Goal: Task Accomplishment & Management: Complete application form

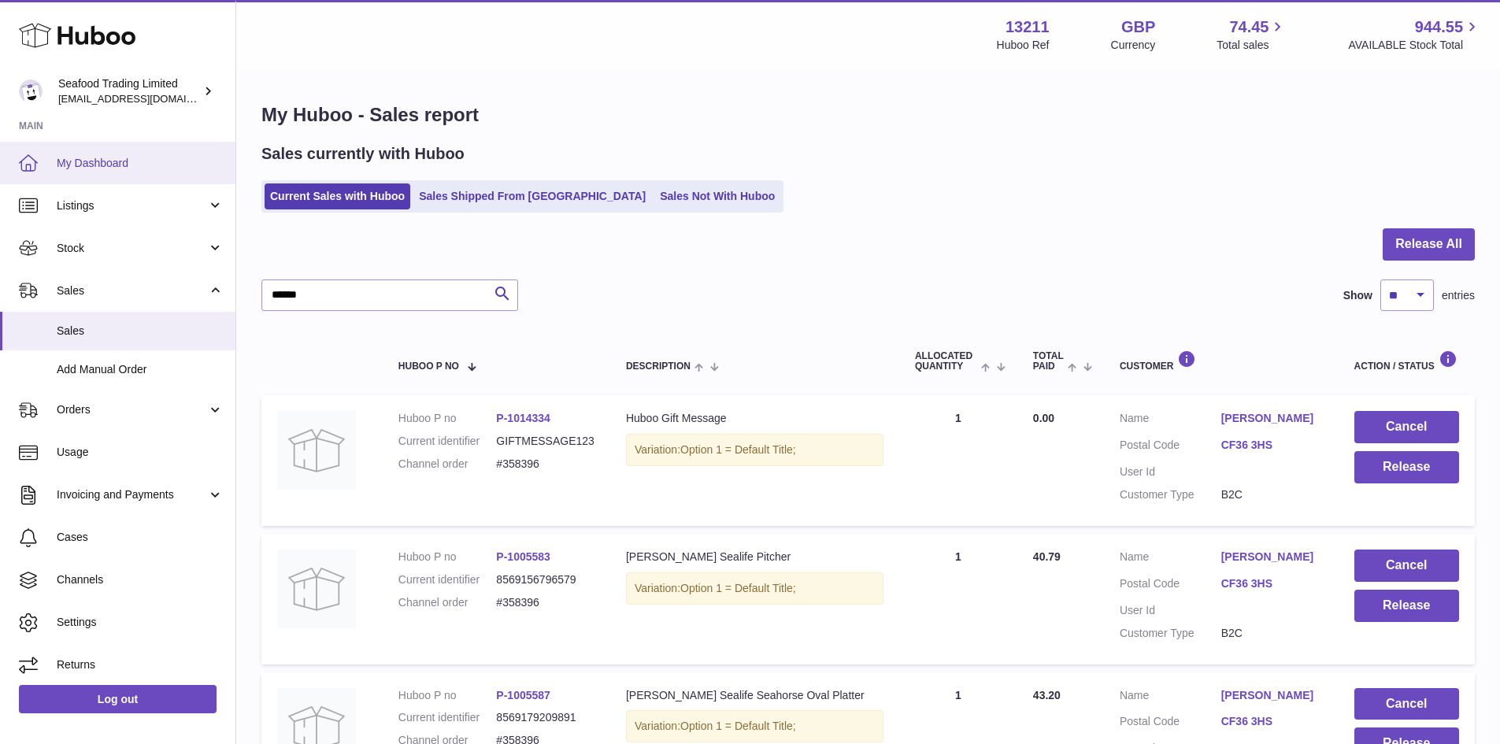
click at [110, 166] on span "My Dashboard" at bounding box center [140, 163] width 167 height 15
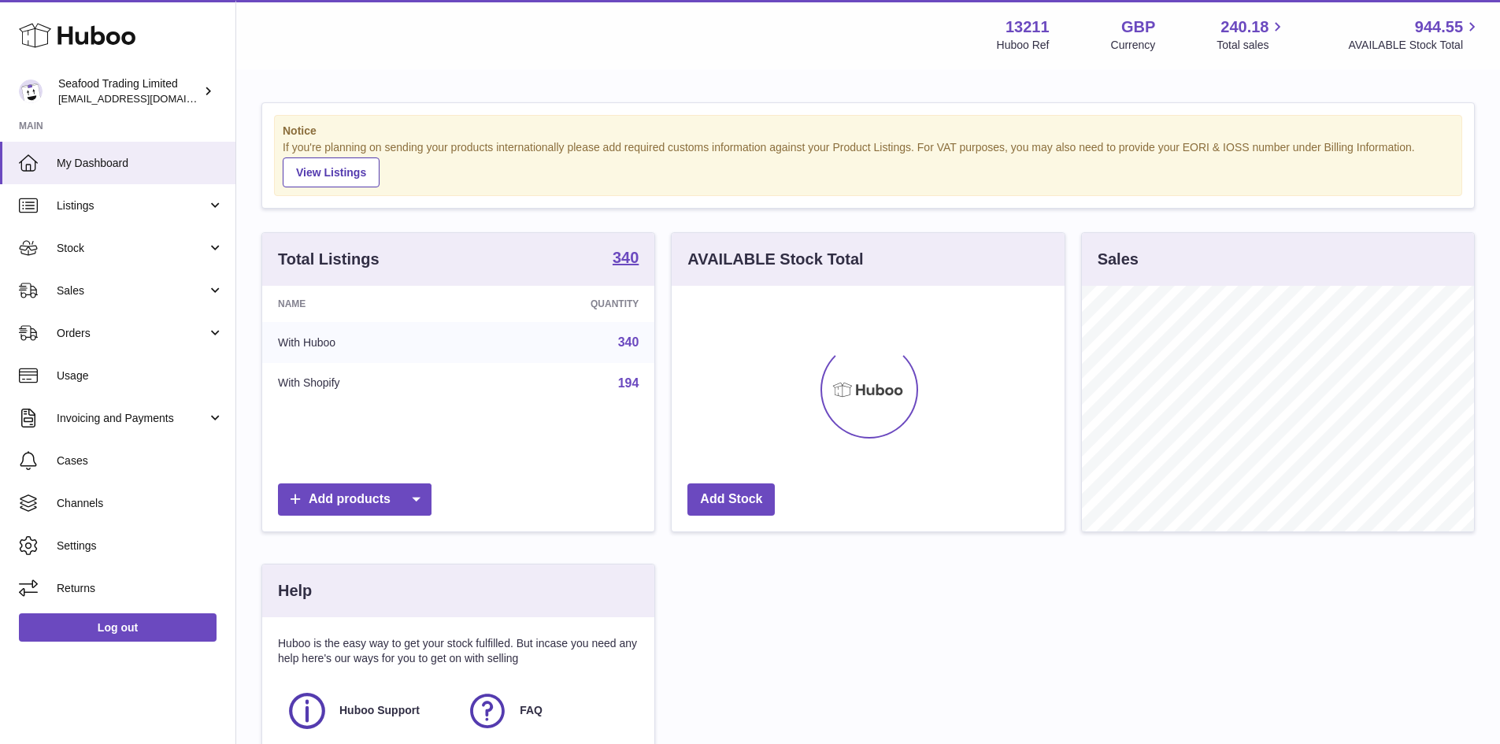
scroll to position [246, 393]
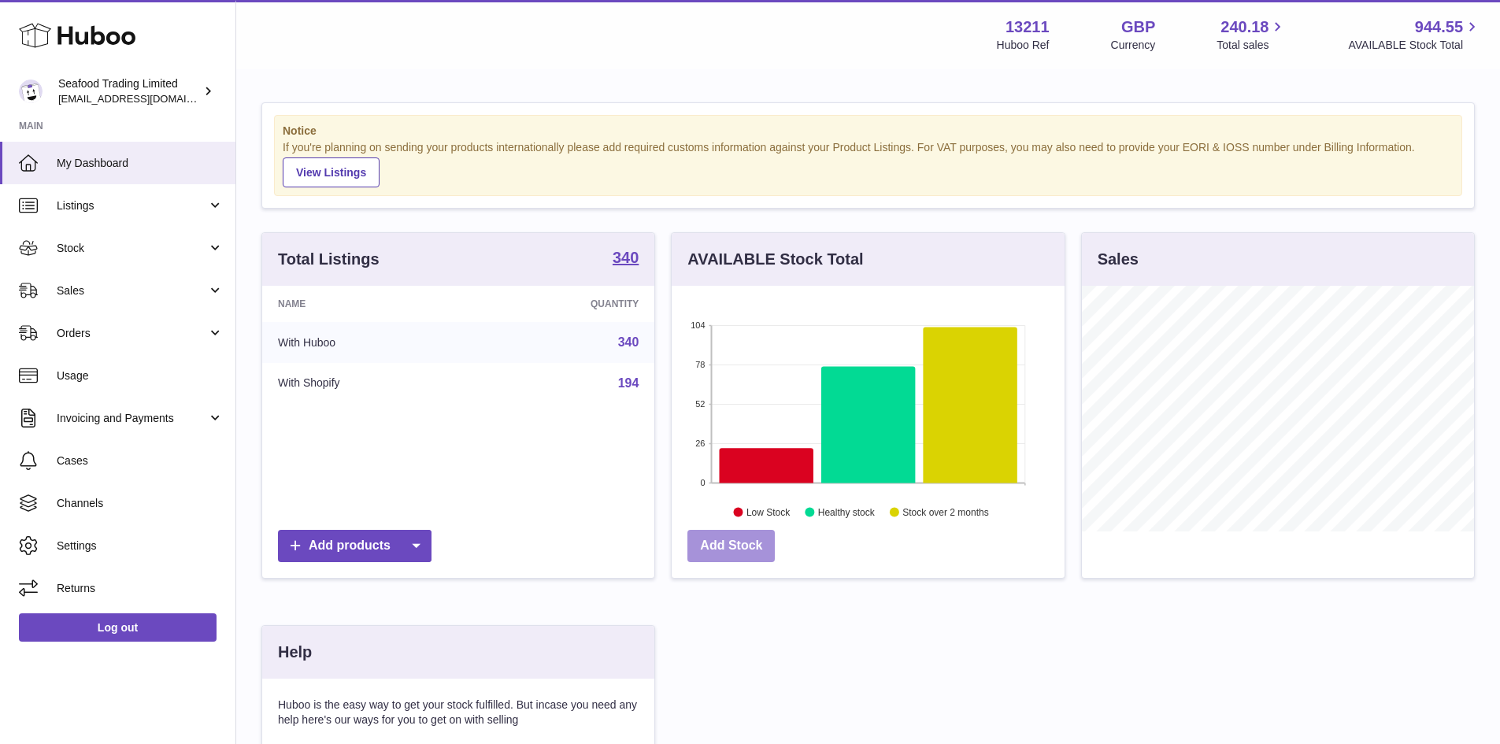
click at [731, 554] on link "Add Stock" at bounding box center [731, 546] width 87 height 32
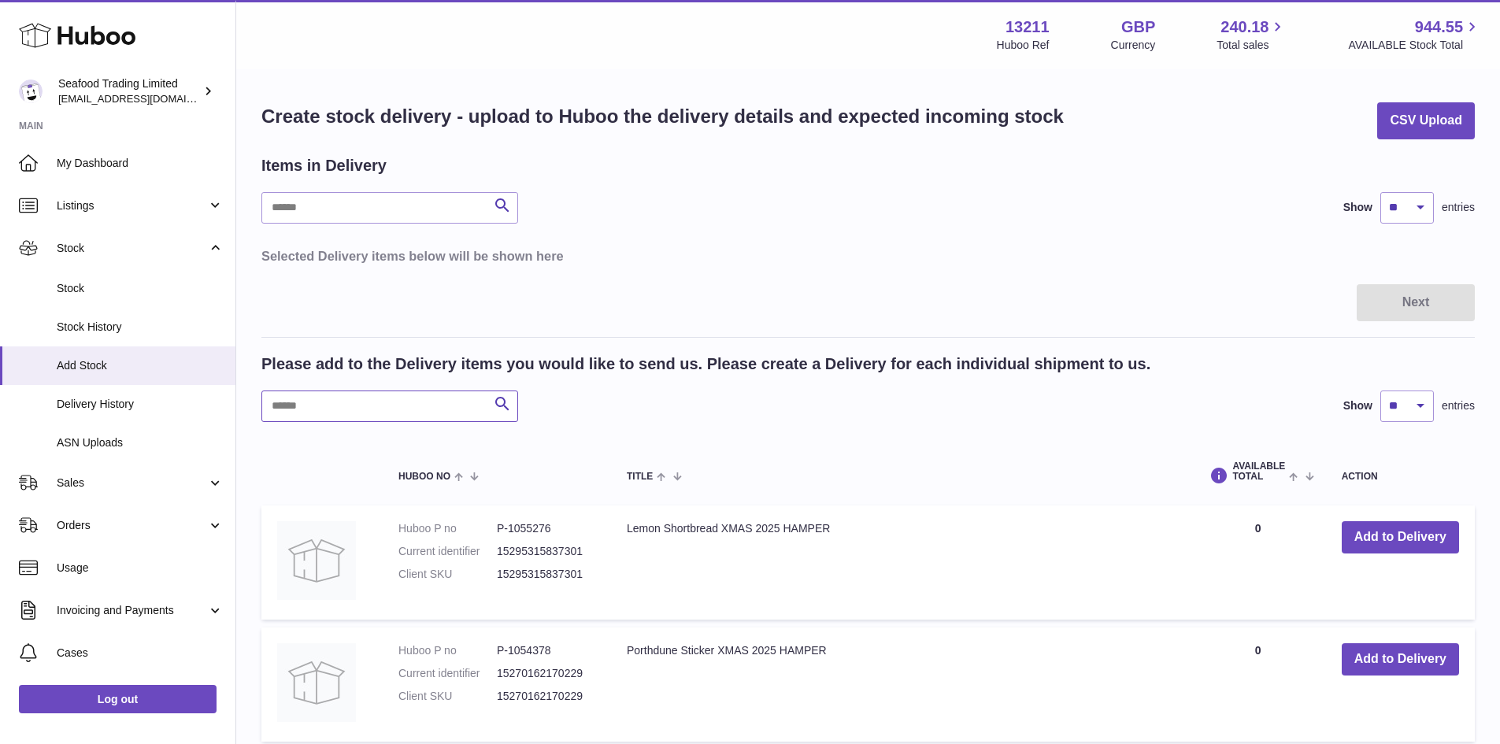
click at [317, 396] on input "text" at bounding box center [389, 407] width 257 height 32
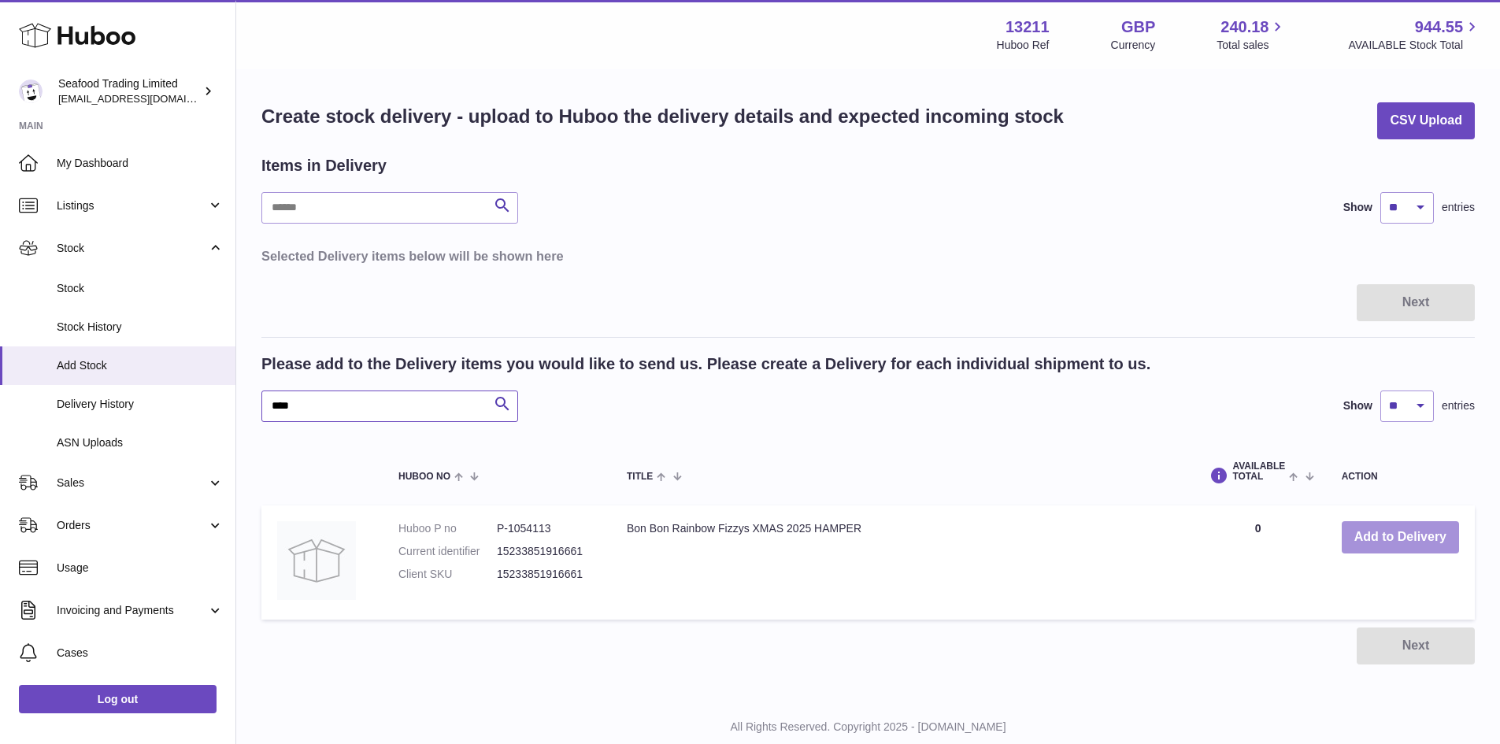
type input "****"
click at [1387, 534] on button "Add to Delivery" at bounding box center [1400, 537] width 117 height 32
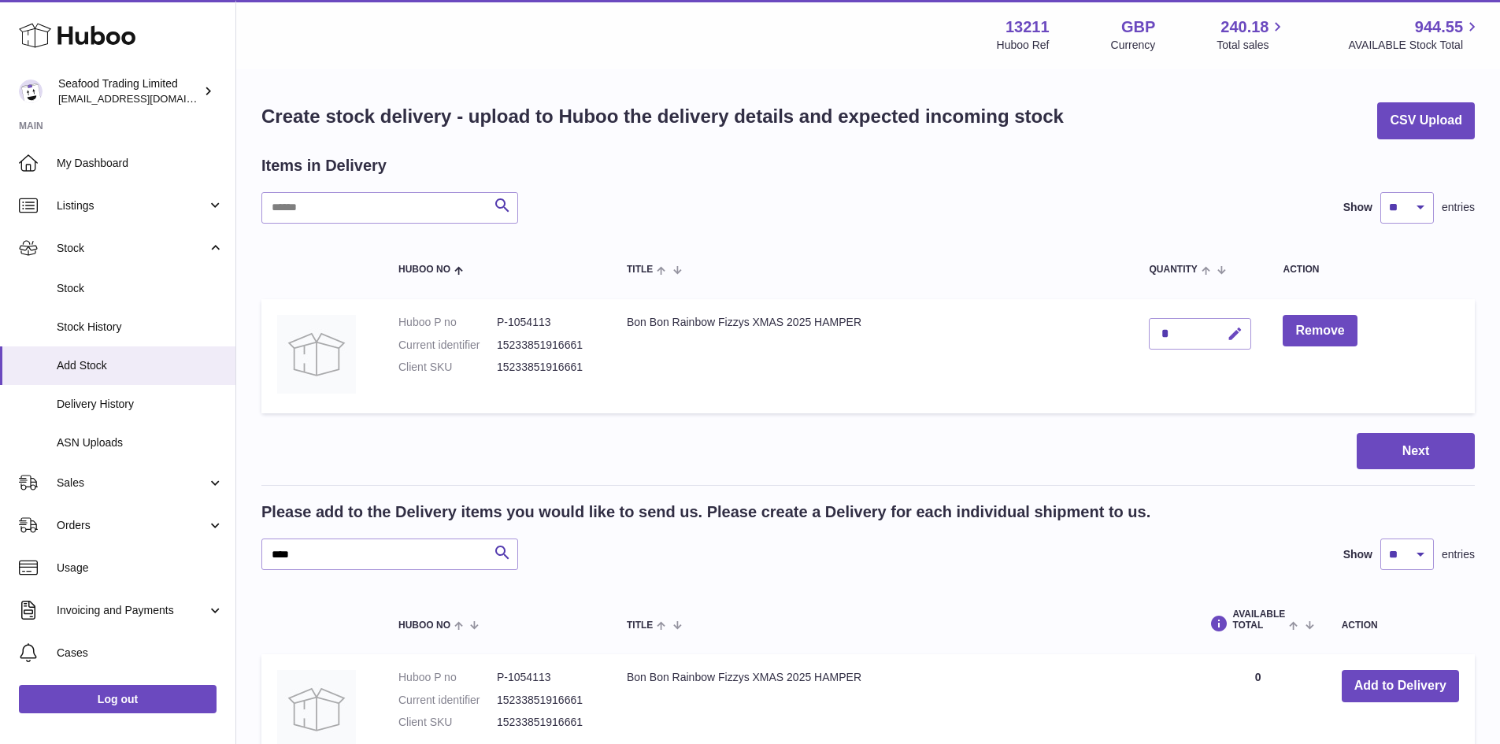
click at [1231, 329] on icon "button" at bounding box center [1235, 334] width 17 height 17
type input "***"
click at [1233, 335] on icon "submit" at bounding box center [1236, 334] width 14 height 14
click at [1413, 445] on button "Next" at bounding box center [1416, 451] width 118 height 37
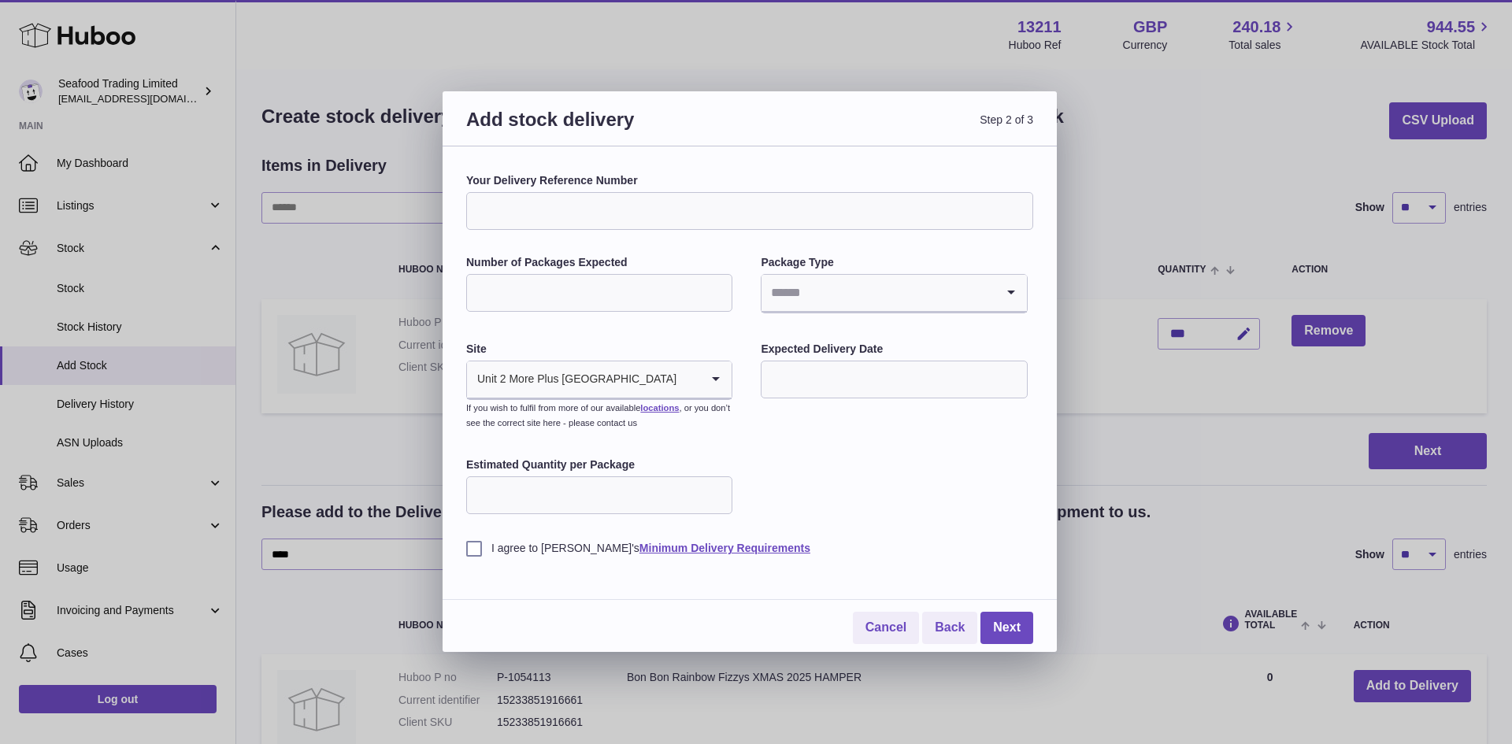
click at [721, 226] on input "Your Delivery Reference Number" at bounding box center [749, 211] width 567 height 38
type input "**********"
click at [682, 307] on input "Number of Packages Expected" at bounding box center [599, 293] width 266 height 38
type input "*"
click at [821, 305] on input "Search for option" at bounding box center [878, 293] width 233 height 36
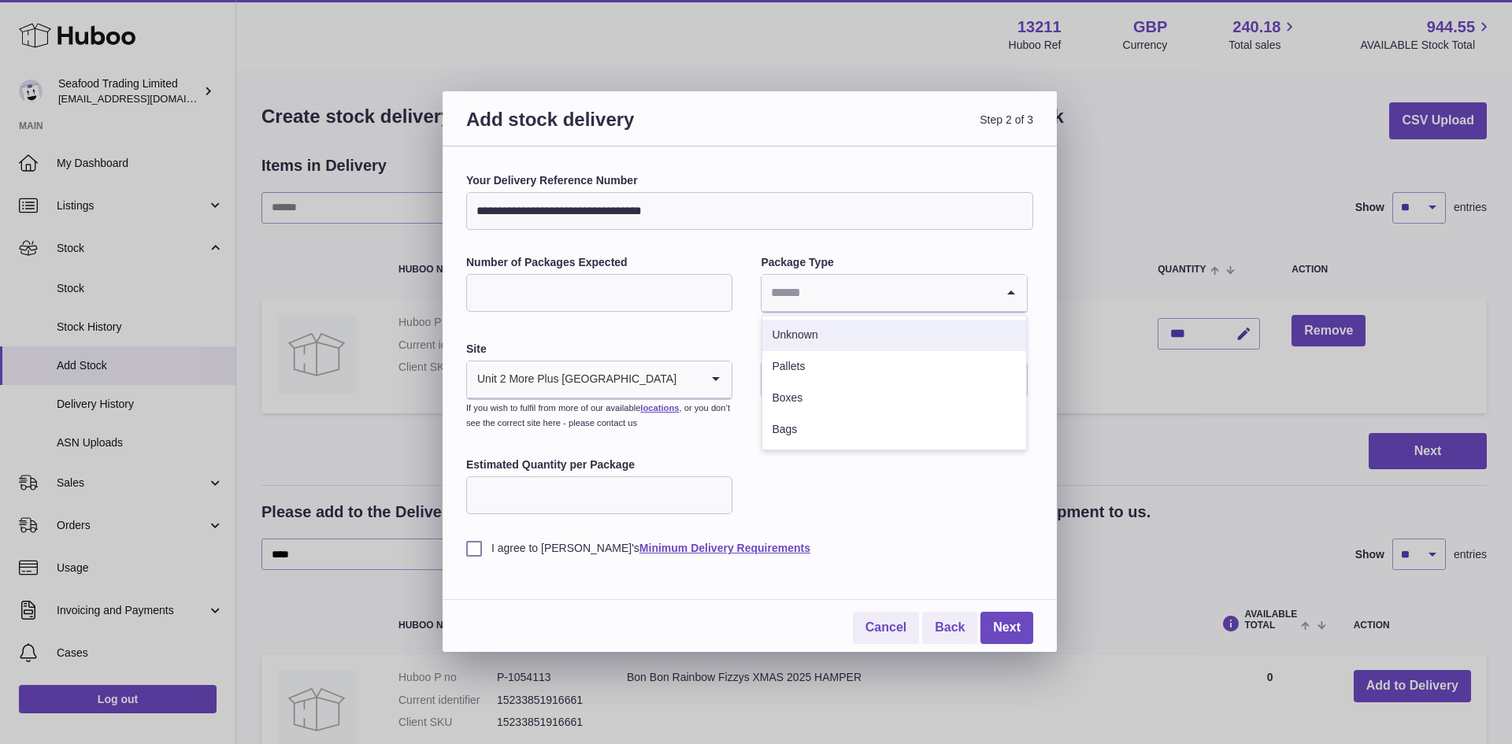
click at [795, 338] on li "Unknown" at bounding box center [893, 336] width 263 height 32
click at [817, 381] on input "text" at bounding box center [894, 380] width 266 height 38
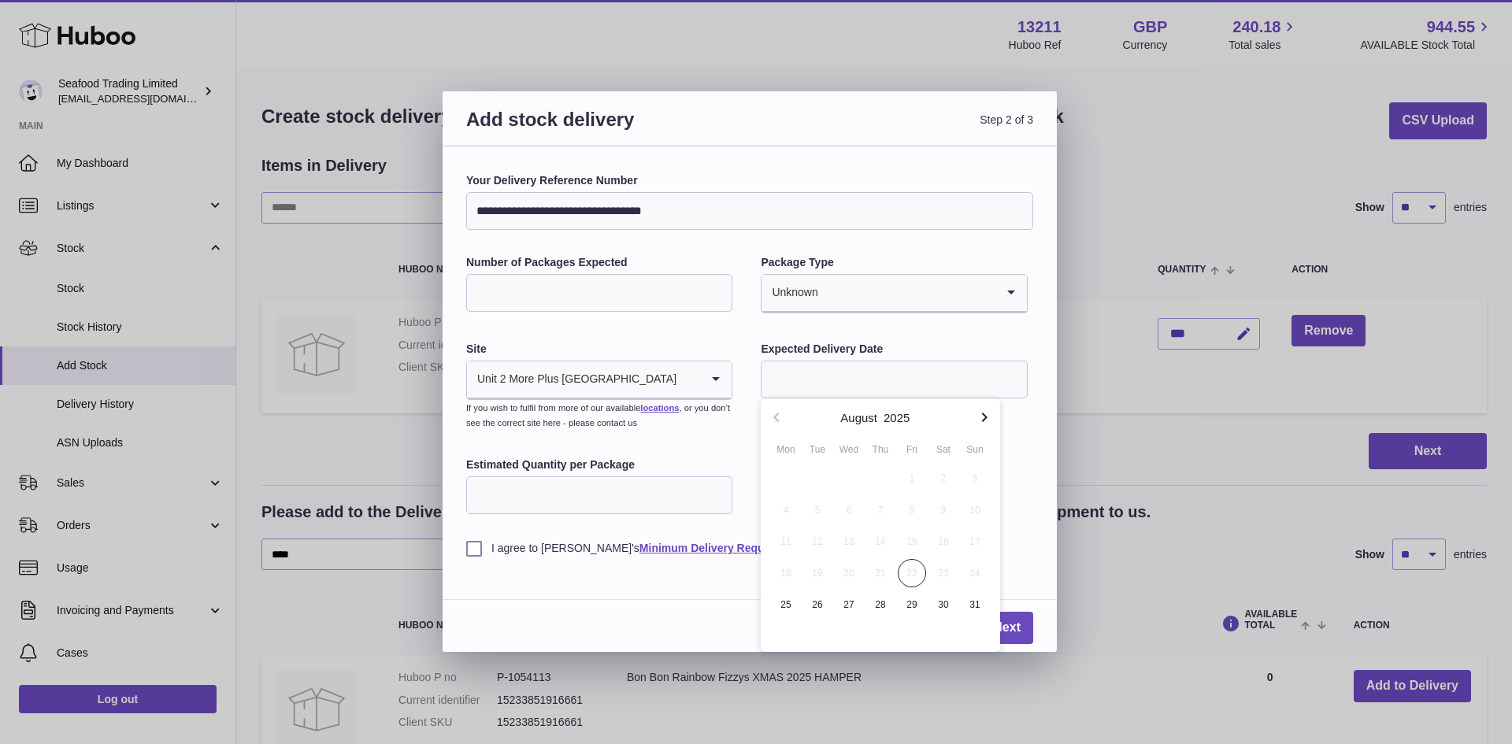
click at [973, 415] on button "button" at bounding box center [985, 417] width 32 height 38
click at [829, 609] on span "30" at bounding box center [817, 605] width 28 height 28
type input "**********"
click at [472, 540] on div "I agree to Huboo's Minimum Delivery Requirements" at bounding box center [749, 536] width 567 height 39
click at [554, 211] on input "**********" at bounding box center [749, 211] width 567 height 38
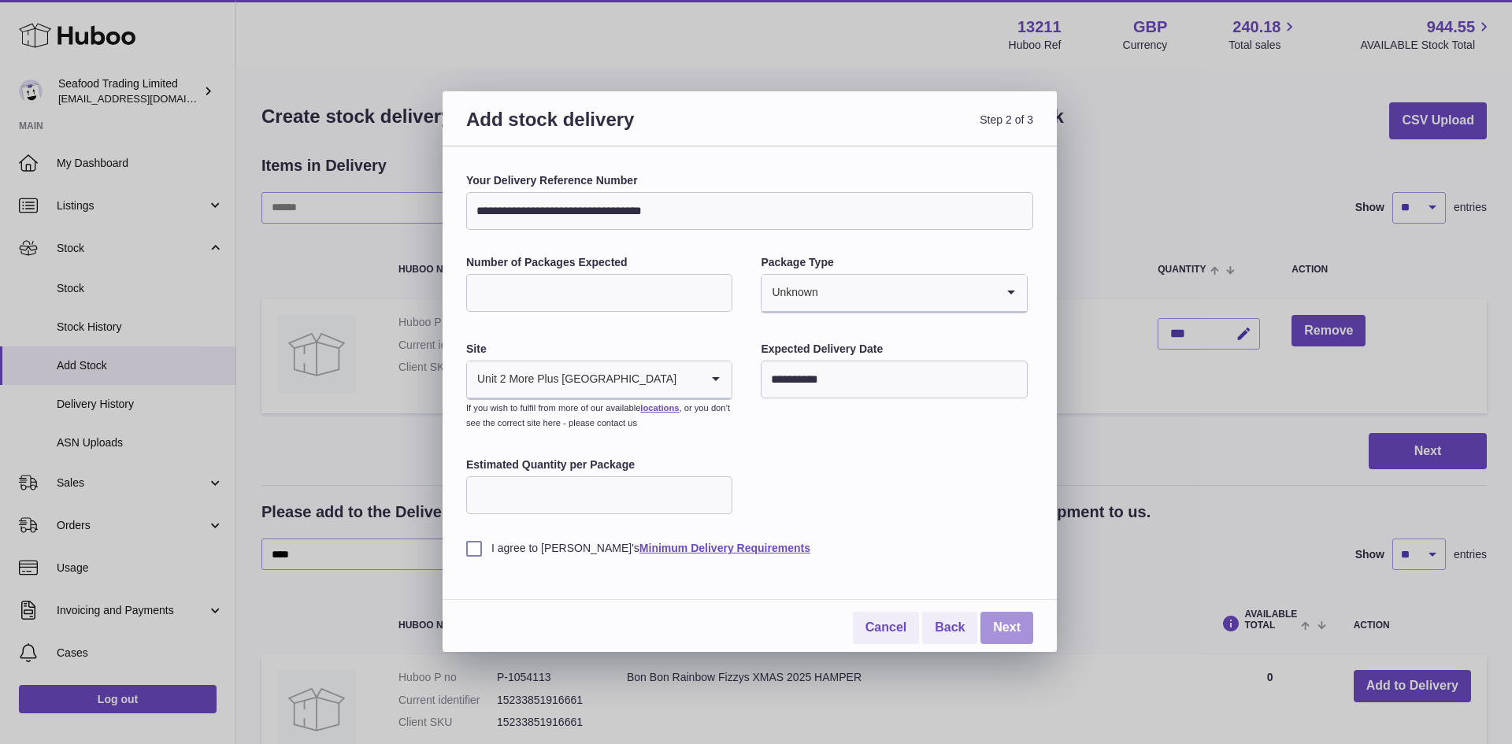
type input "**********"
click at [1012, 613] on link "Next" at bounding box center [1006, 628] width 53 height 32
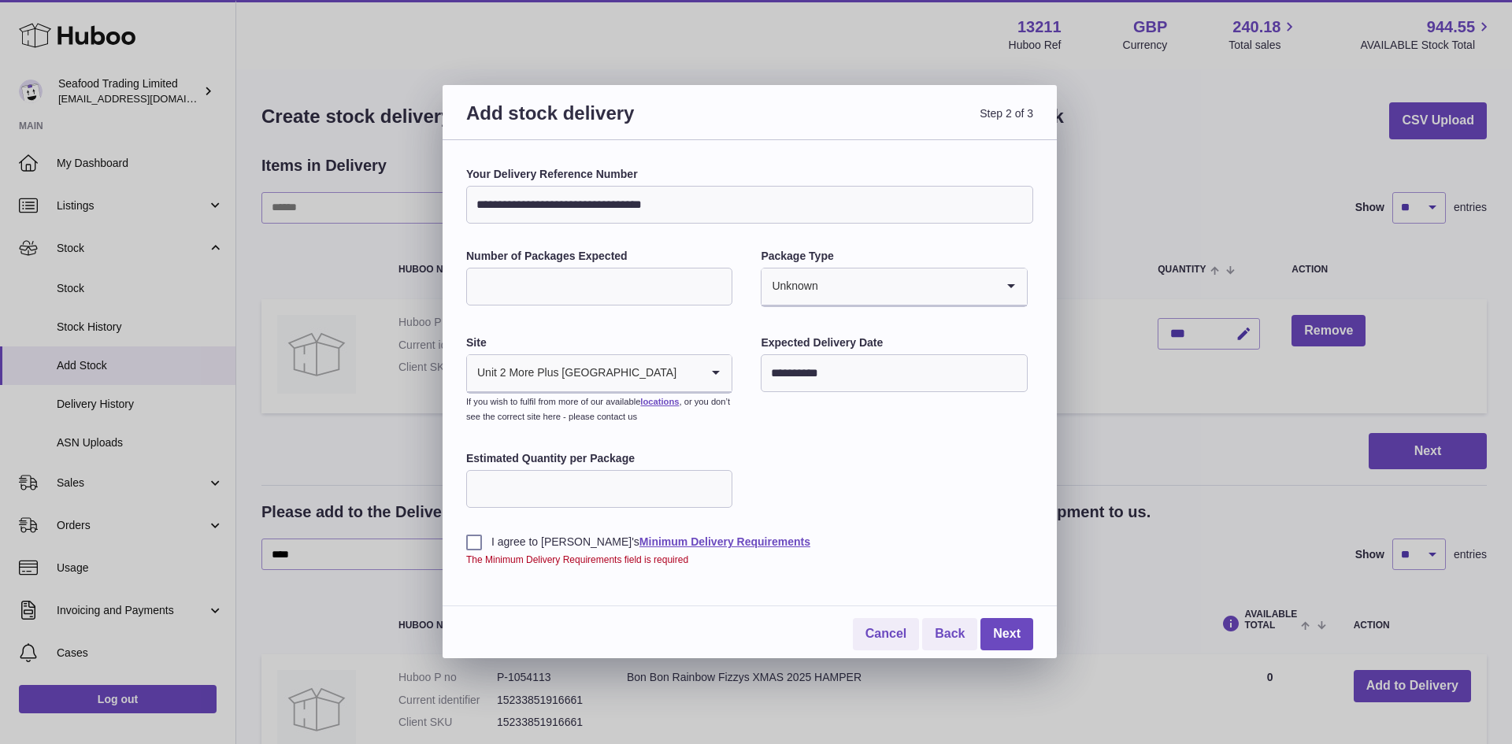
click at [533, 560] on div "The Minimum Delivery Requirements field is required" at bounding box center [749, 560] width 567 height 13
click at [512, 535] on label "I agree to Huboo's Minimum Delivery Requirements" at bounding box center [749, 542] width 567 height 15
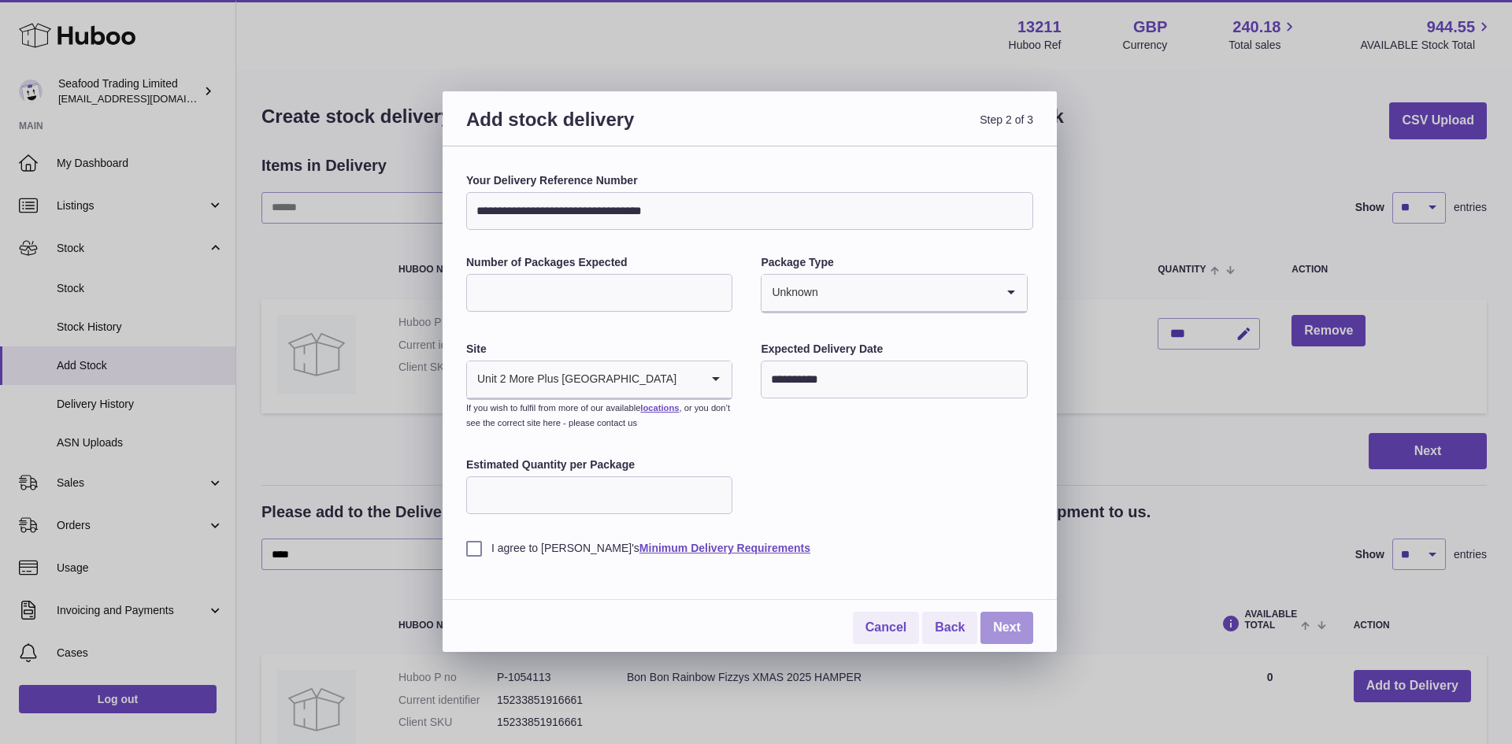
click at [1011, 628] on link "Next" at bounding box center [1006, 628] width 53 height 32
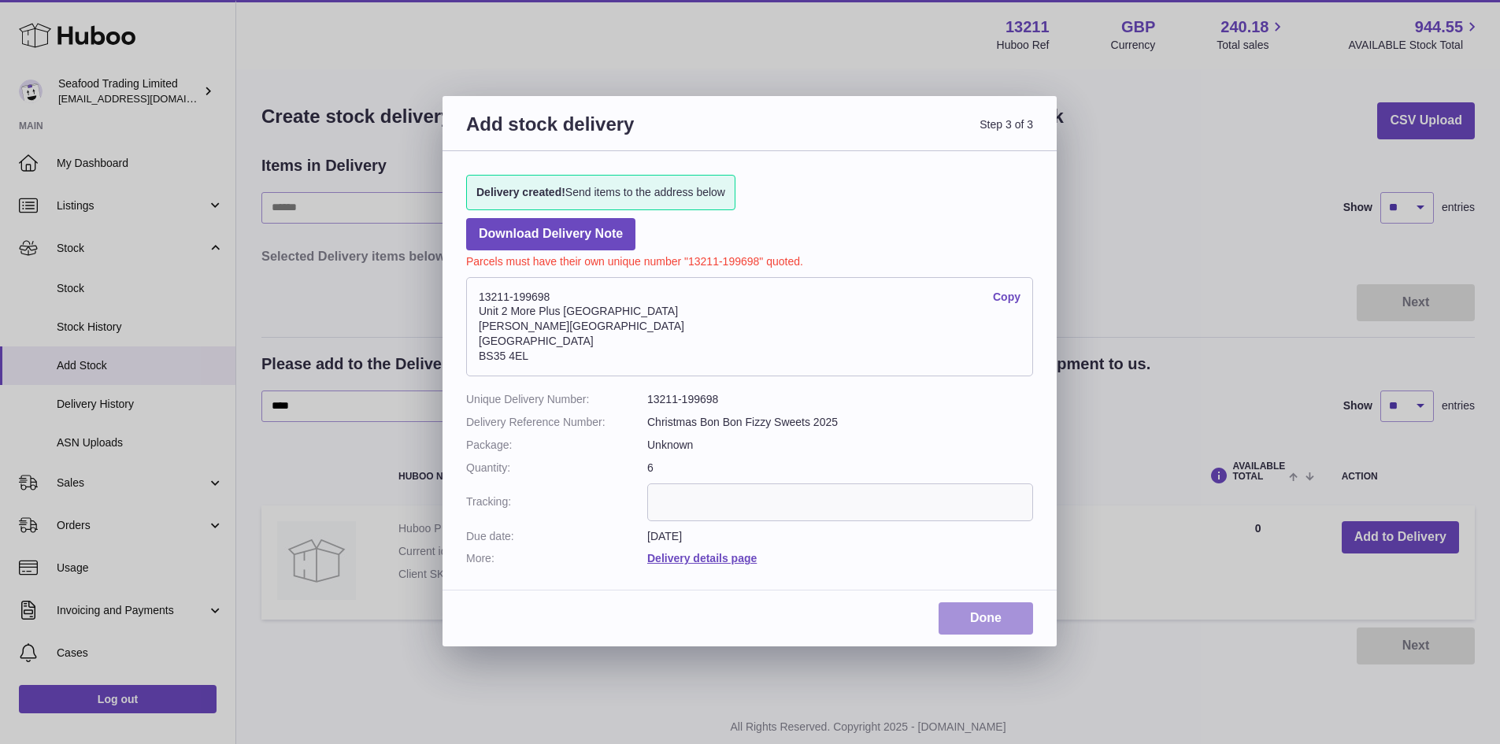
click at [1008, 620] on link "Done" at bounding box center [986, 618] width 95 height 32
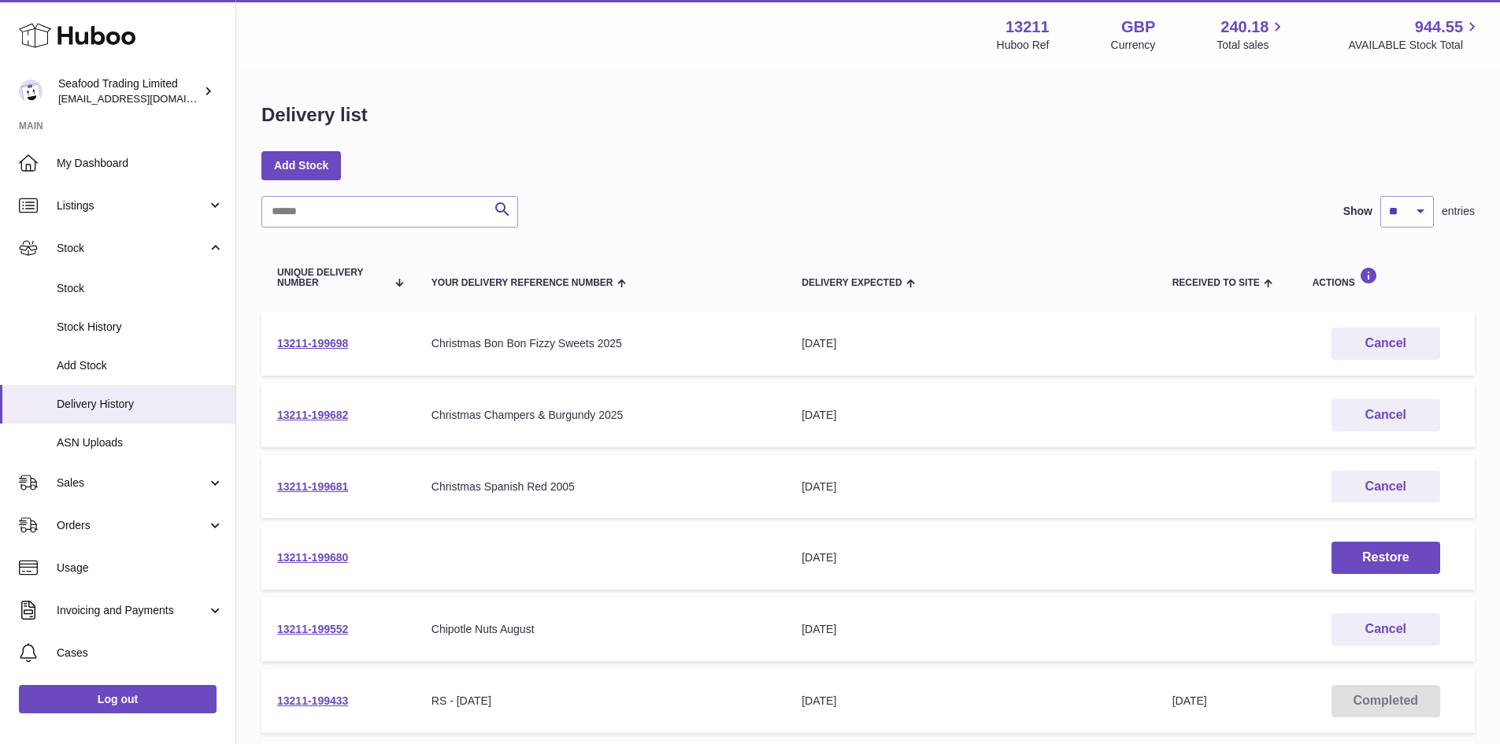
click at [314, 350] on td "13211-199698" at bounding box center [338, 344] width 154 height 64
drag, startPoint x: 365, startPoint y: 342, endPoint x: 268, endPoint y: 341, distance: 96.9
click at [268, 341] on td "13211-199698" at bounding box center [338, 344] width 154 height 64
click at [294, 340] on link "13211-199698" at bounding box center [312, 343] width 71 height 13
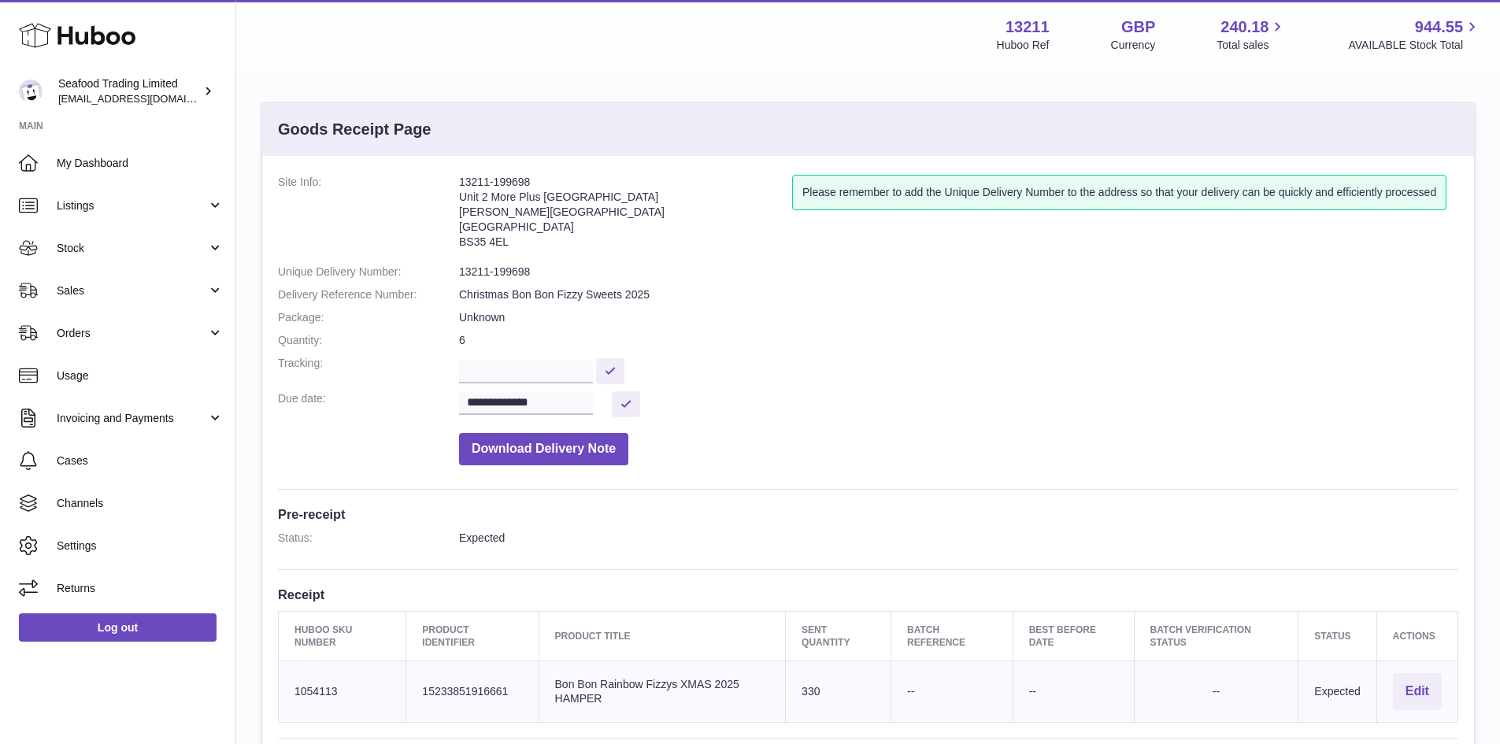
drag, startPoint x: 536, startPoint y: 180, endPoint x: 458, endPoint y: 181, distance: 78.0
click at [458, 181] on dl "**********" at bounding box center [868, 324] width 1181 height 298
copy dl "13211-199698"
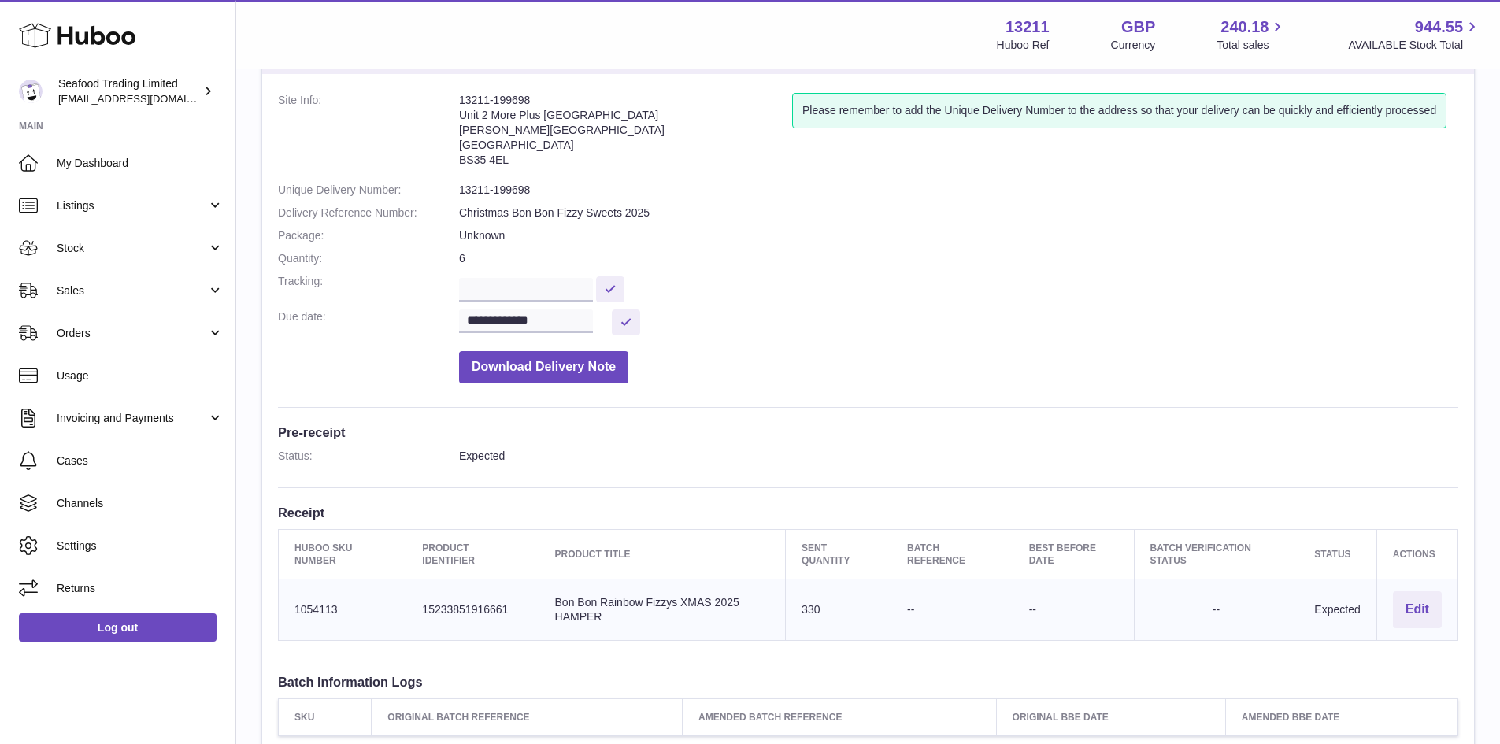
scroll to position [158, 0]
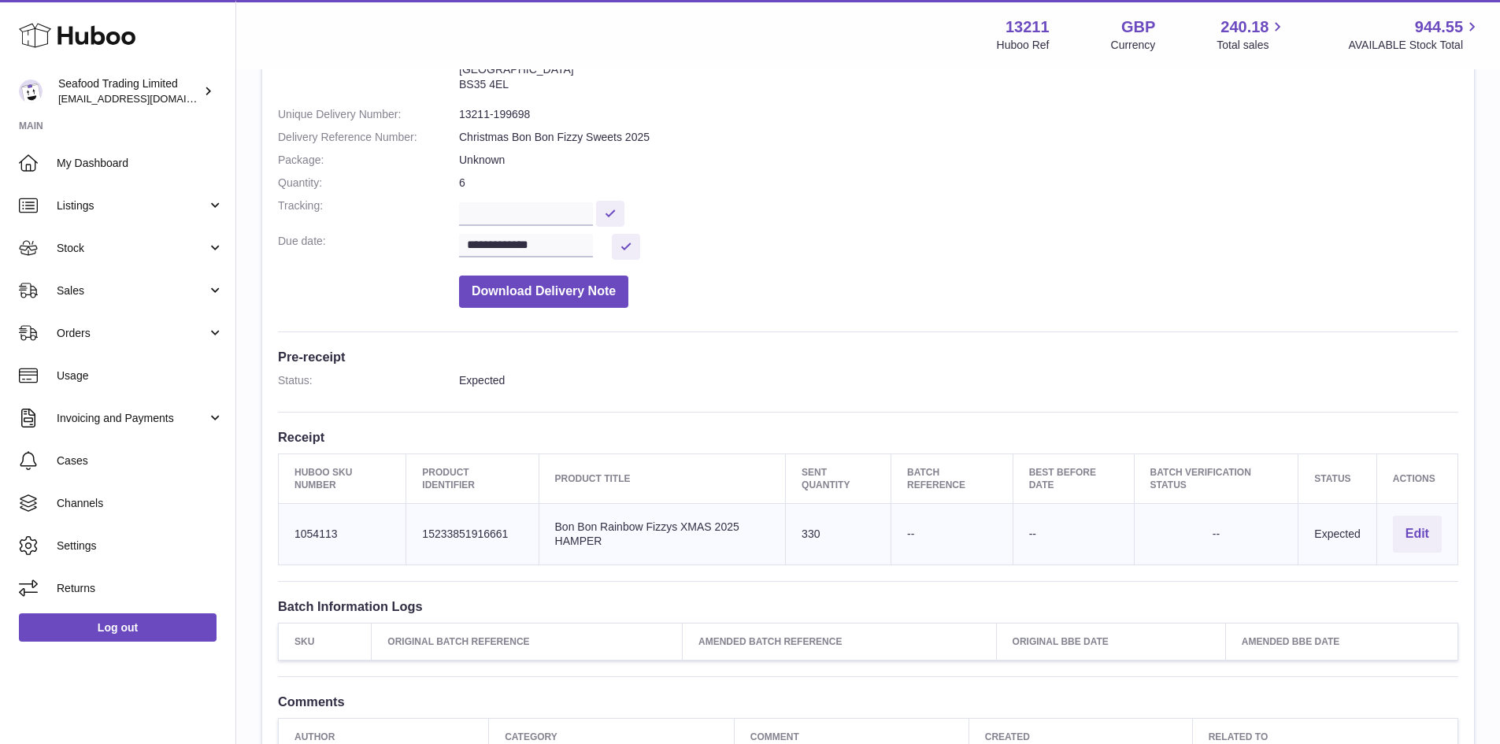
drag, startPoint x: 605, startPoint y: 534, endPoint x: 551, endPoint y: 522, distance: 54.8
click at [551, 522] on td "Product title Bon Bon Rainbow Fizzys XMAS 2025 HAMPER" at bounding box center [662, 534] width 247 height 61
copy td "Bon Bon Rainbow Fizzys XMAS 2025 HAMPER"
click at [316, 528] on td "Huboo SKU Number 1054113" at bounding box center [343, 534] width 128 height 61
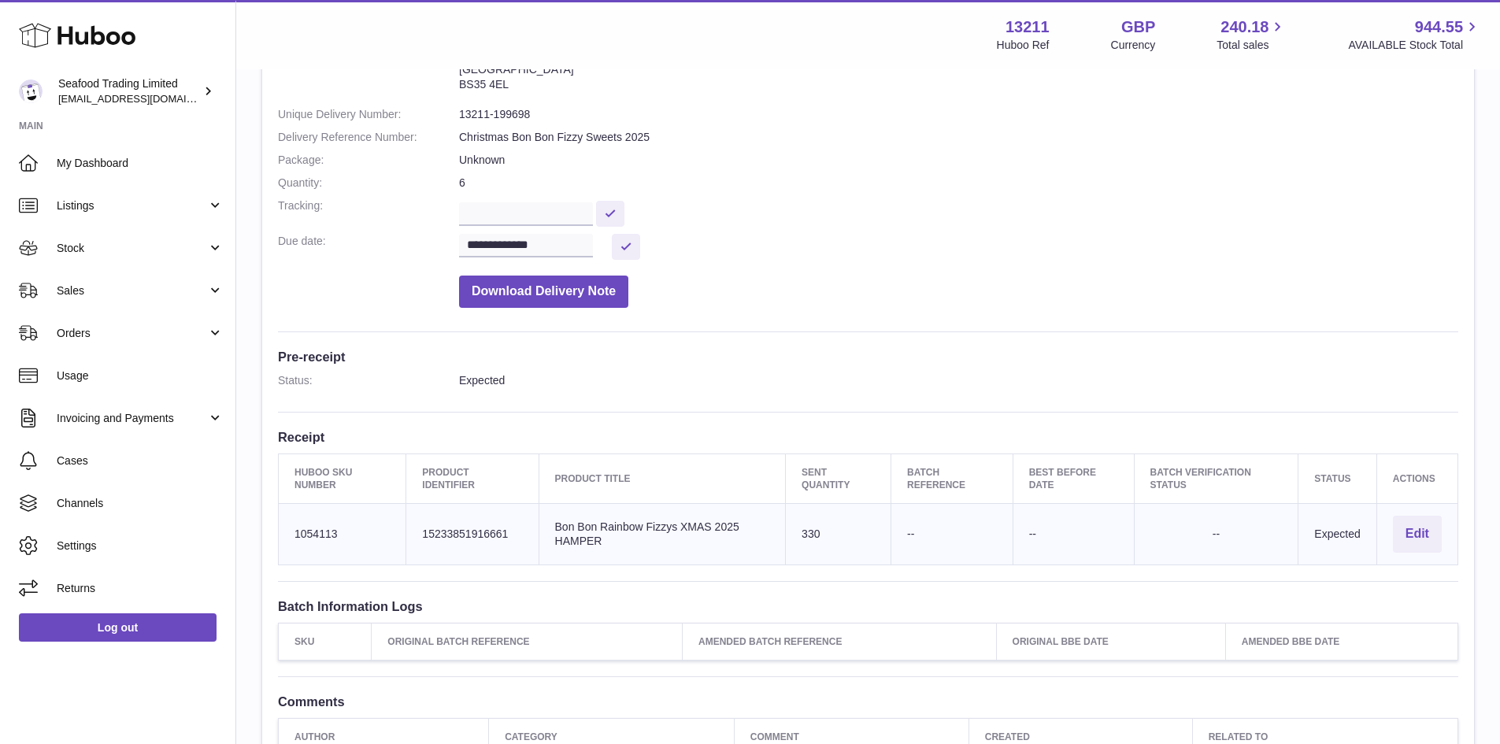
copy td "1054113"
